Goal: Navigation & Orientation: Find specific page/section

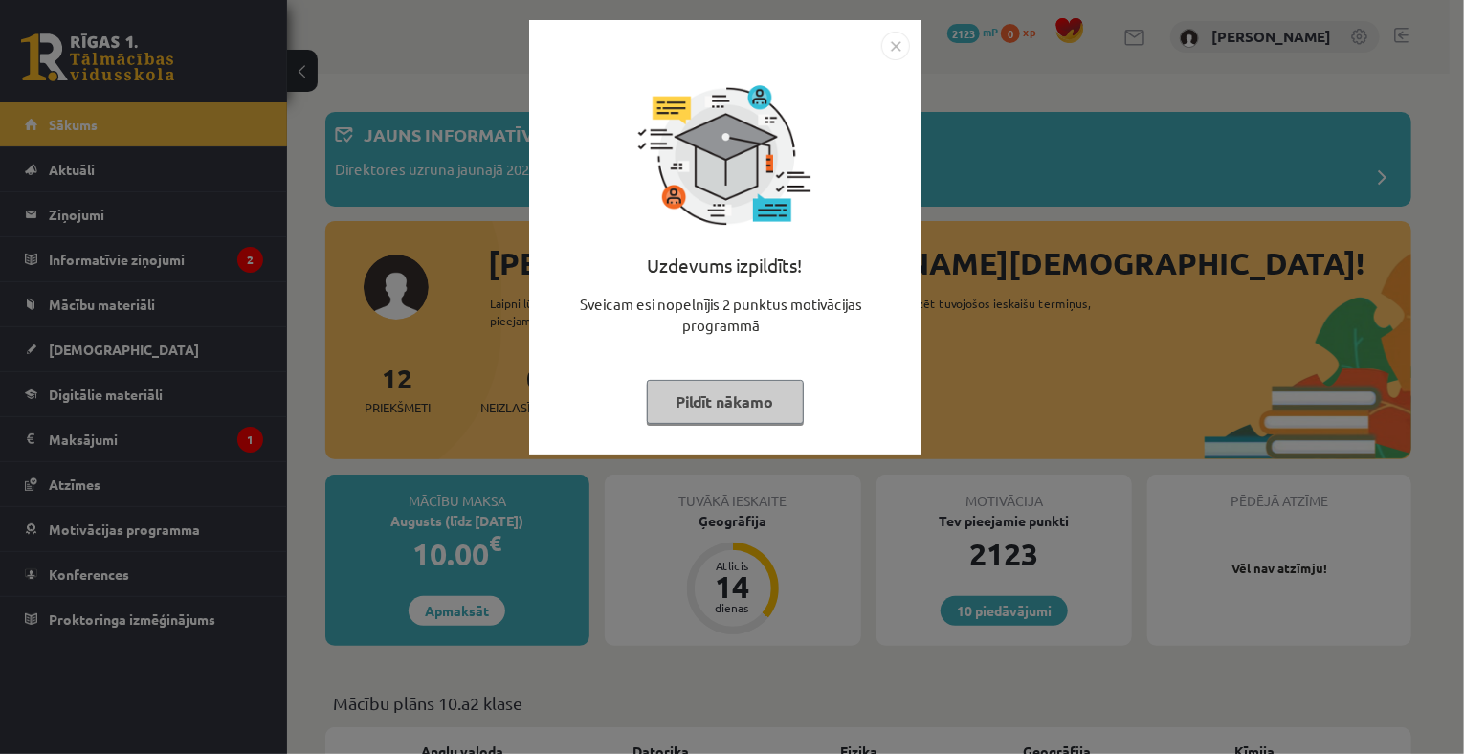
click at [889, 42] on img "Close" at bounding box center [895, 46] width 29 height 29
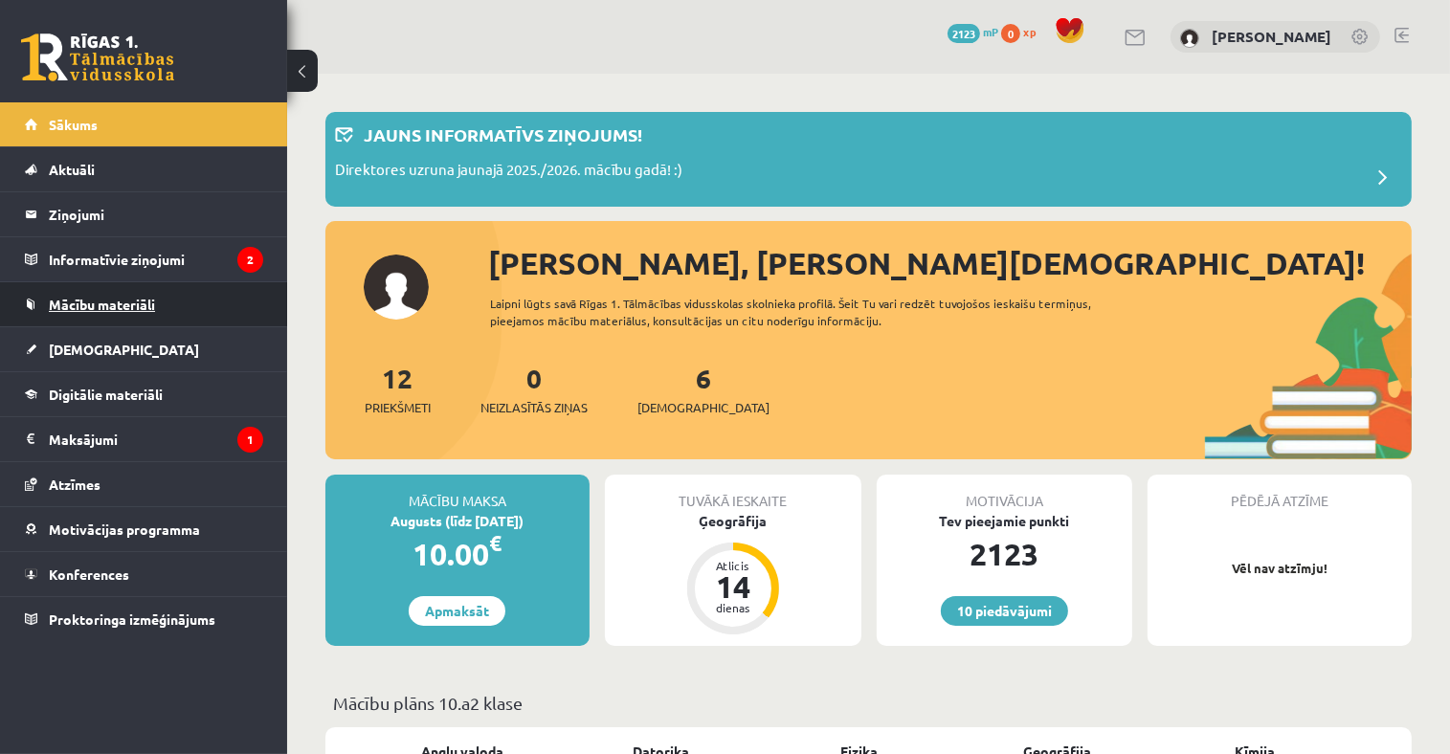
click at [114, 306] on span "Mācību materiāli" at bounding box center [102, 304] width 106 height 17
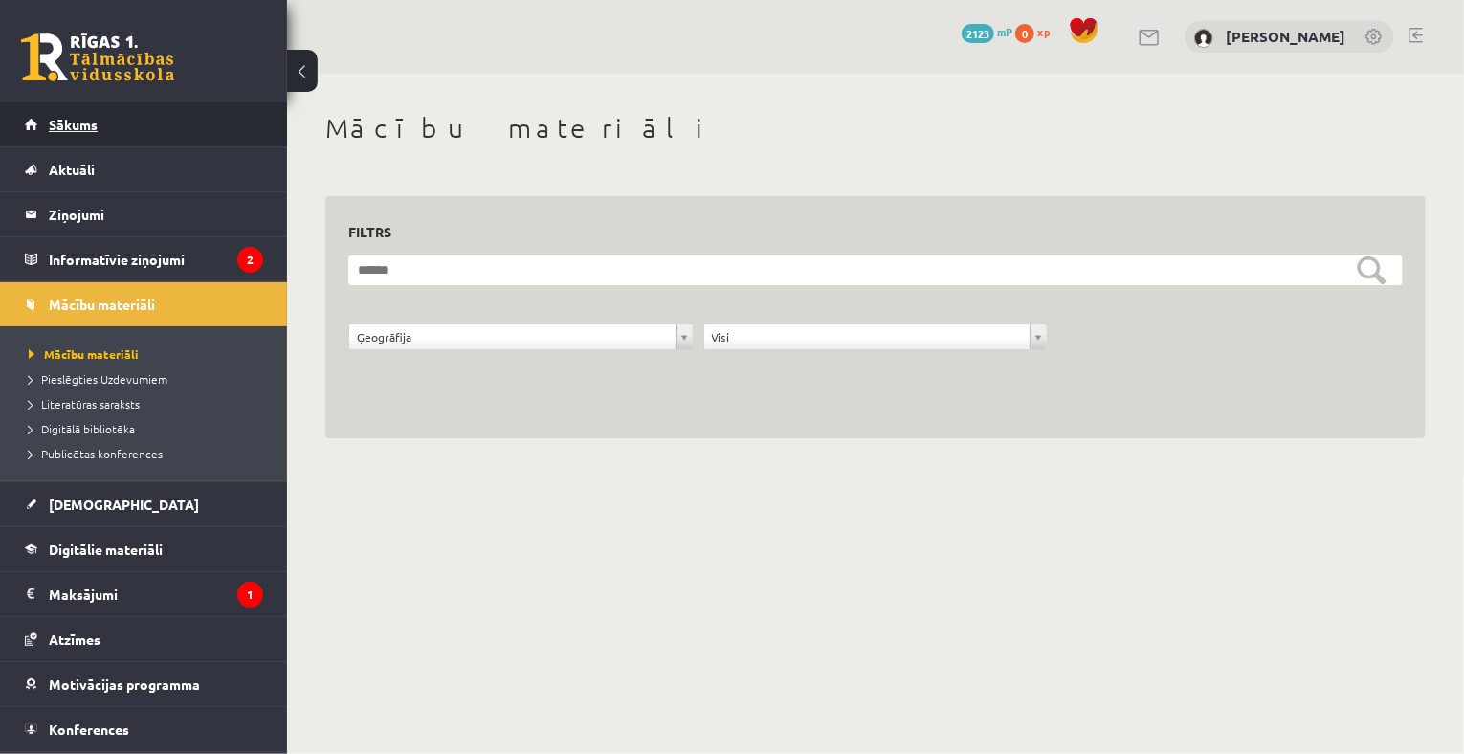
click at [94, 127] on span "Sākums" at bounding box center [73, 124] width 49 height 17
